Goal: Task Accomplishment & Management: Use online tool/utility

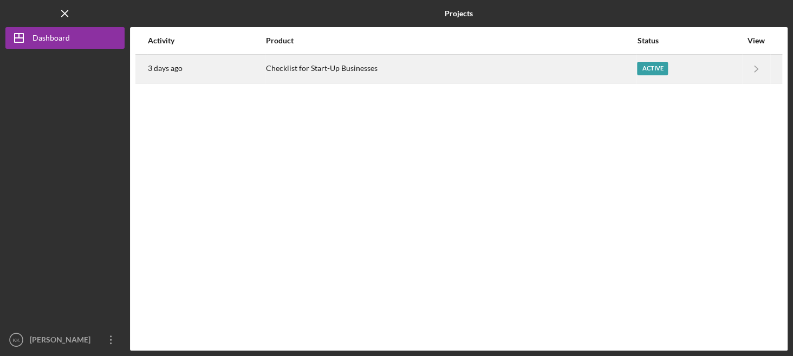
click at [359, 58] on div "Checklist for Start-Up Businesses" at bounding box center [451, 68] width 370 height 27
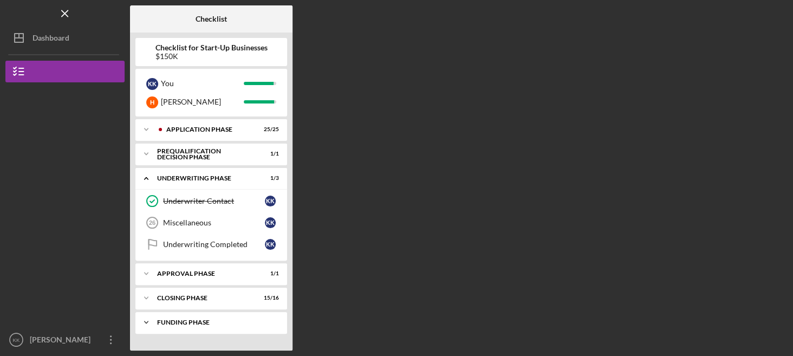
click at [173, 323] on div "Funding Phase" at bounding box center [215, 322] width 116 height 6
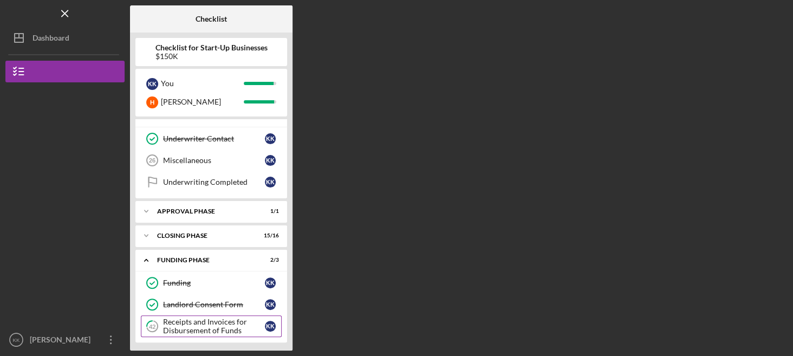
click at [191, 323] on div "Receipts and Invoices for Disbursement of Funds" at bounding box center [214, 325] width 102 height 17
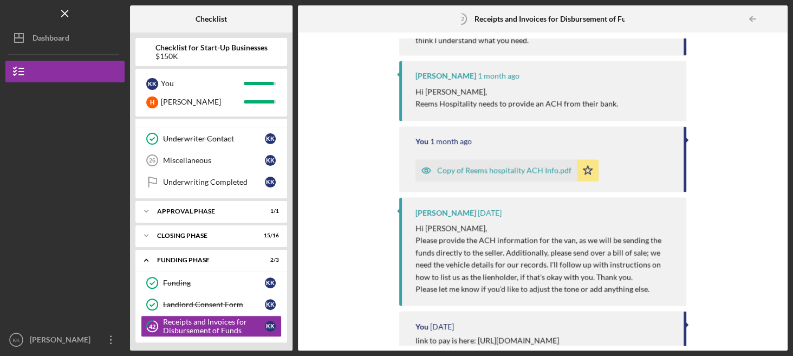
scroll to position [1184, 0]
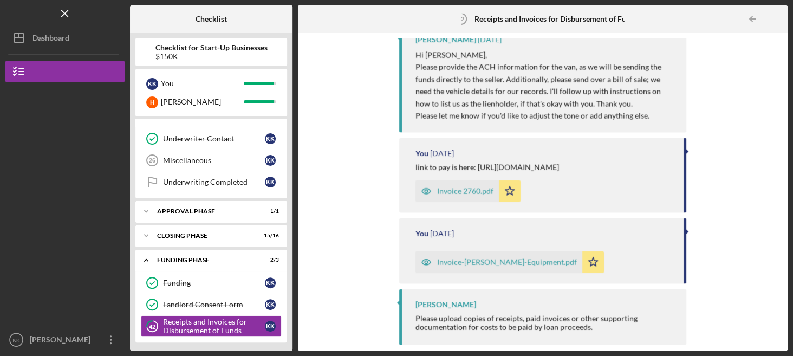
click at [463, 259] on div "Invoice-[PERSON_NAME]-Equipment.pdf" at bounding box center [507, 262] width 140 height 9
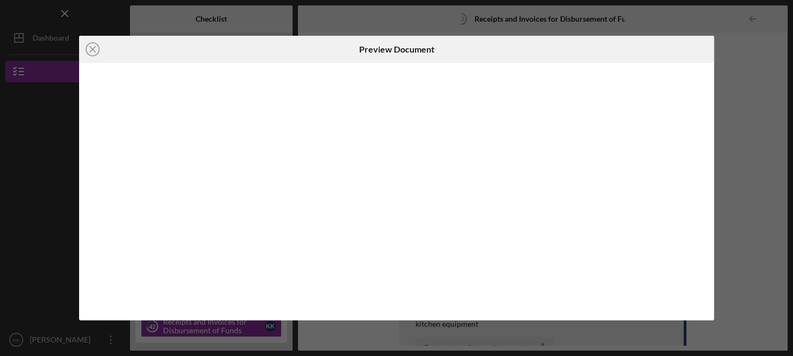
scroll to position [1184, 0]
